Goal: Find contact information: Find contact information

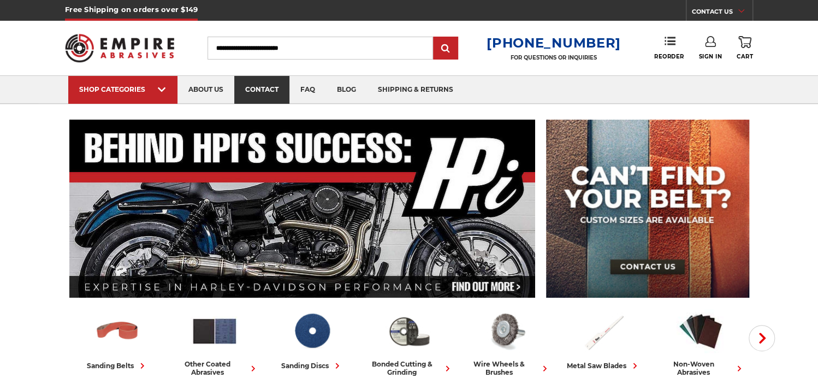
click at [260, 87] on link "contact" at bounding box center [261, 90] width 55 height 28
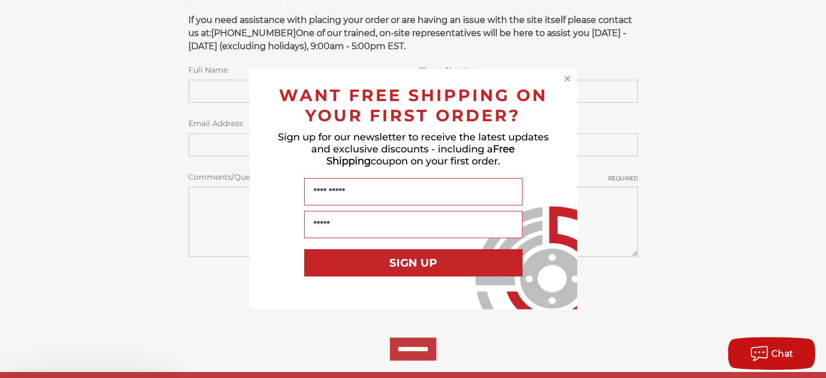
scroll to position [328, 0]
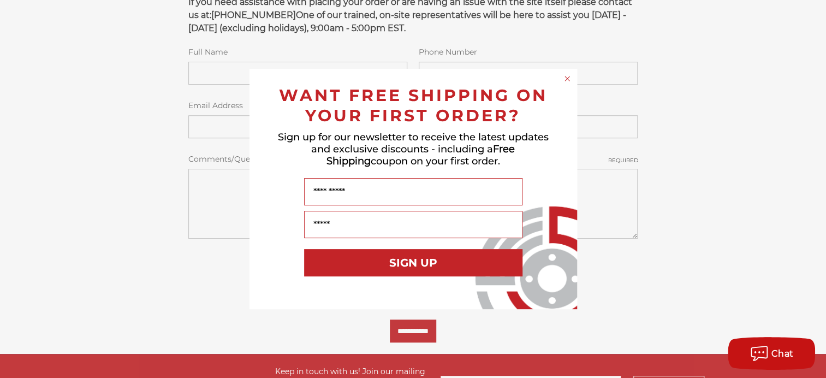
click at [564, 80] on circle "Close dialog" at bounding box center [567, 79] width 10 height 10
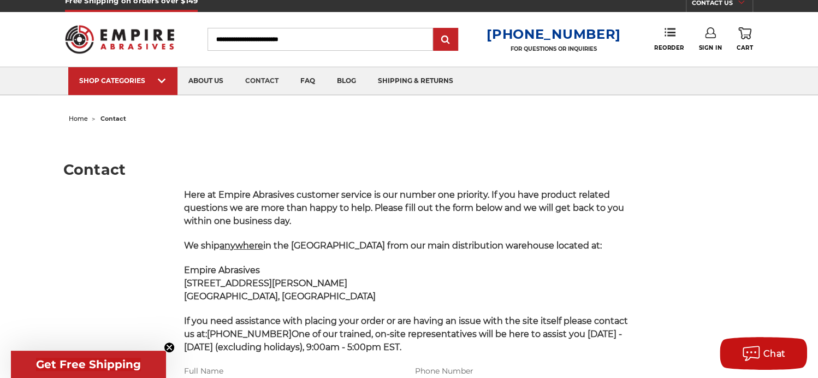
scroll to position [0, 0]
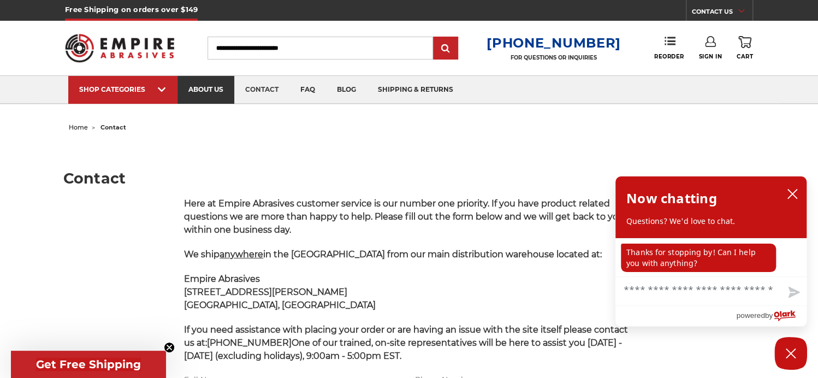
click at [214, 90] on link "about us" at bounding box center [205, 90] width 57 height 28
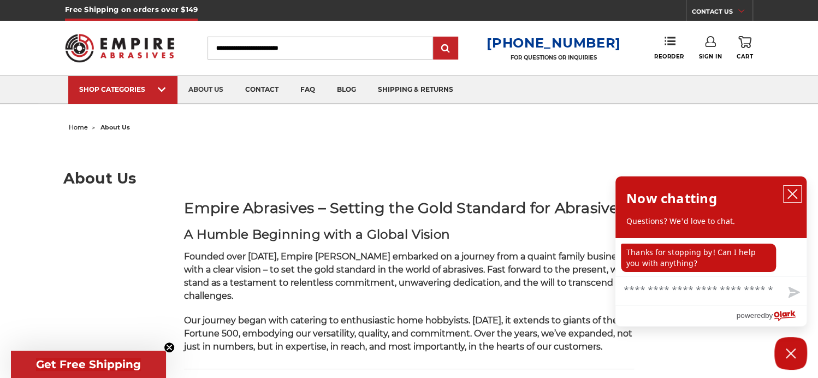
click at [792, 197] on icon "close chatbox" at bounding box center [792, 193] width 11 height 11
